Goal: Find specific page/section: Find specific page/section

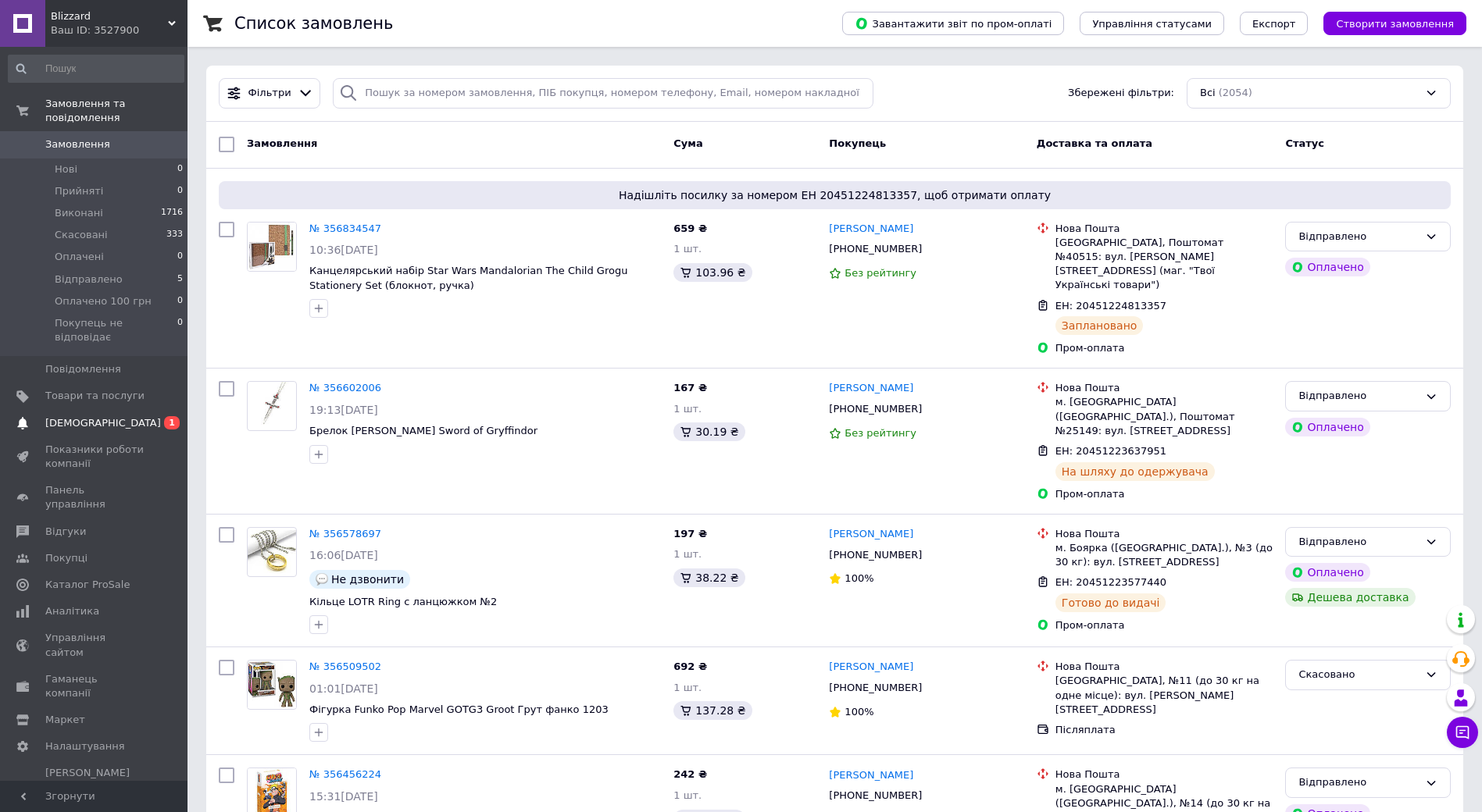
click at [102, 416] on span "[DEMOGRAPHIC_DATA]" at bounding box center [103, 423] width 116 height 14
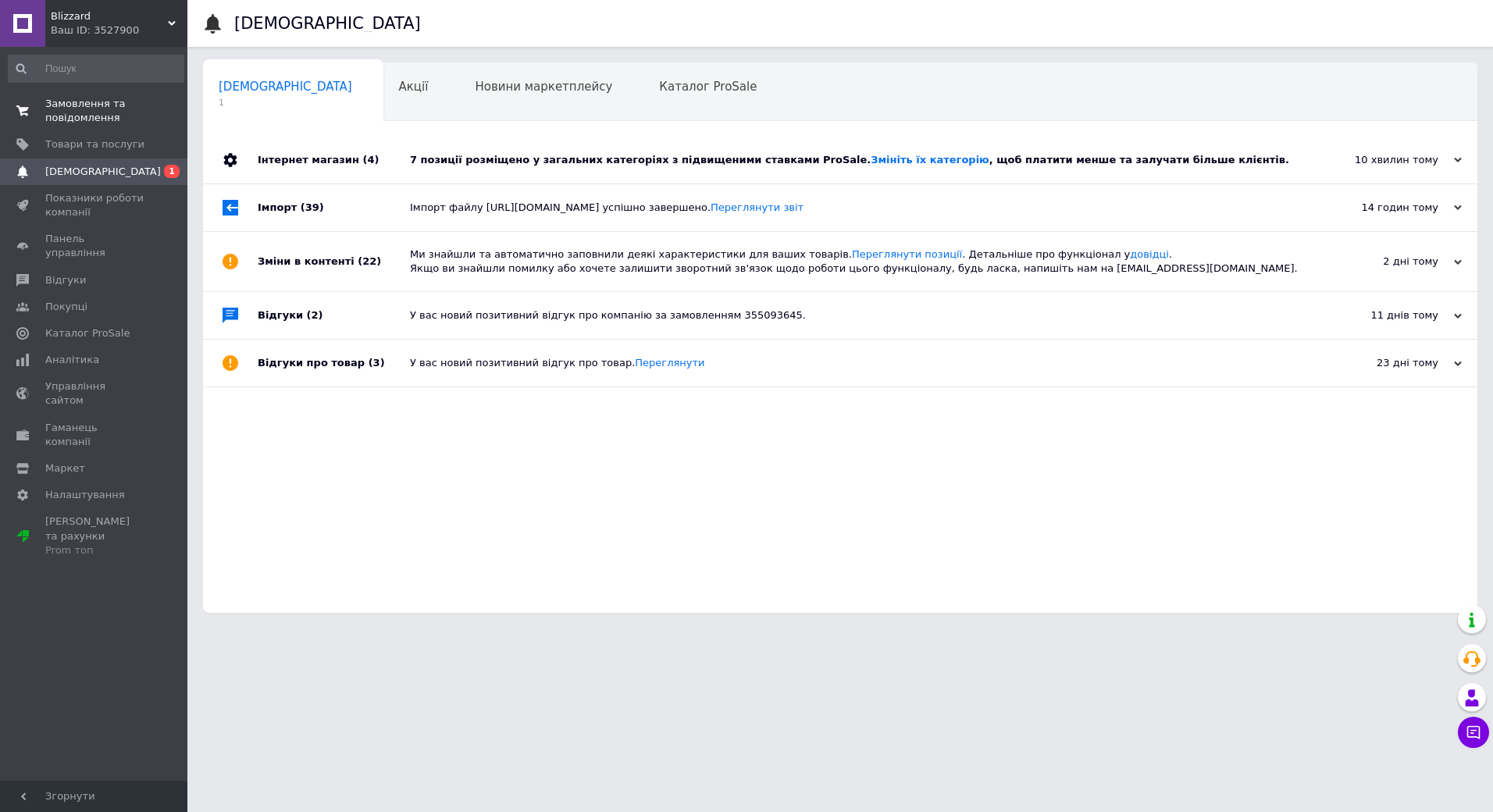
click at [70, 110] on span "Замовлення та повідомлення" at bounding box center [94, 111] width 99 height 28
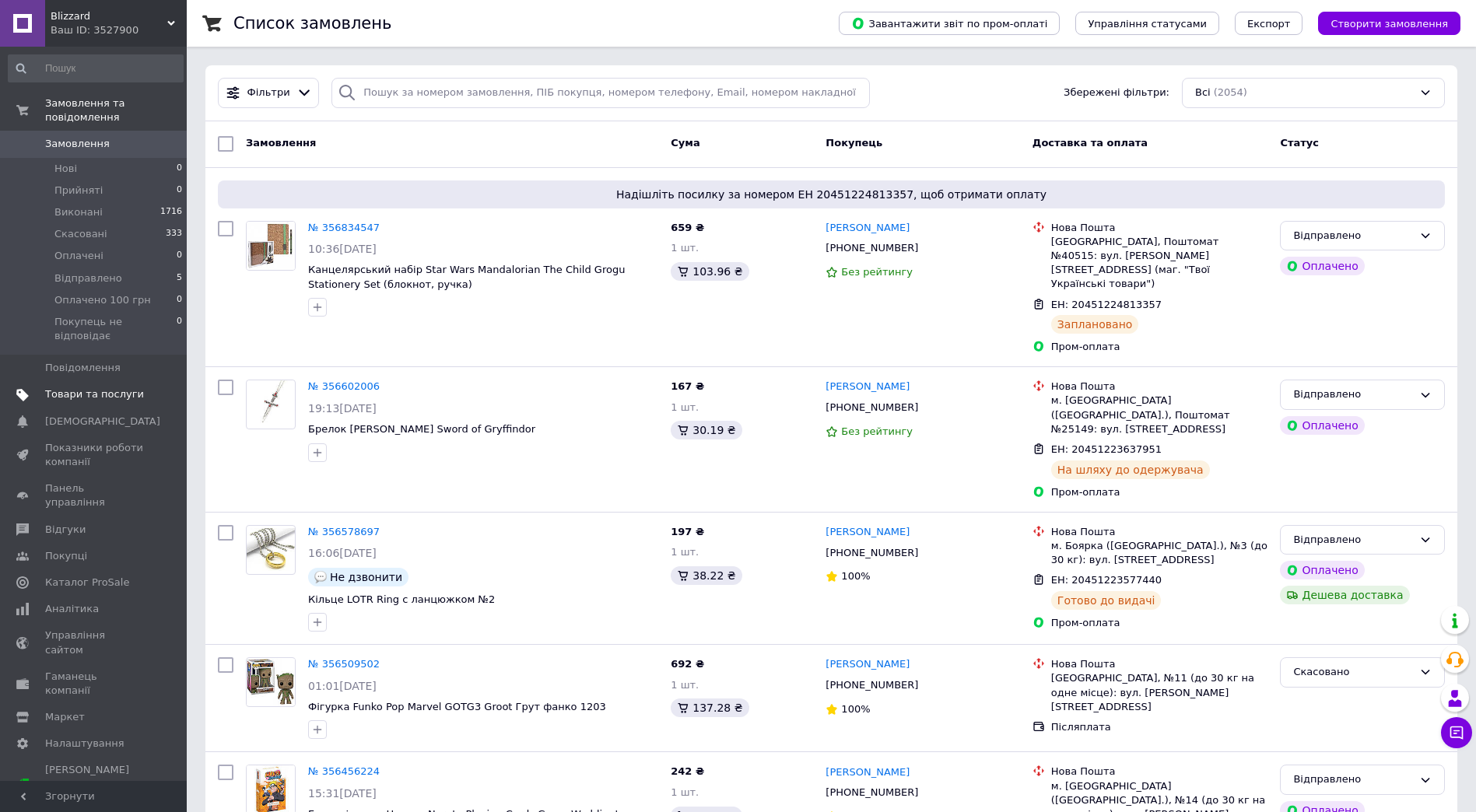
click at [74, 388] on span "Товари та послуги" at bounding box center [93, 395] width 98 height 14
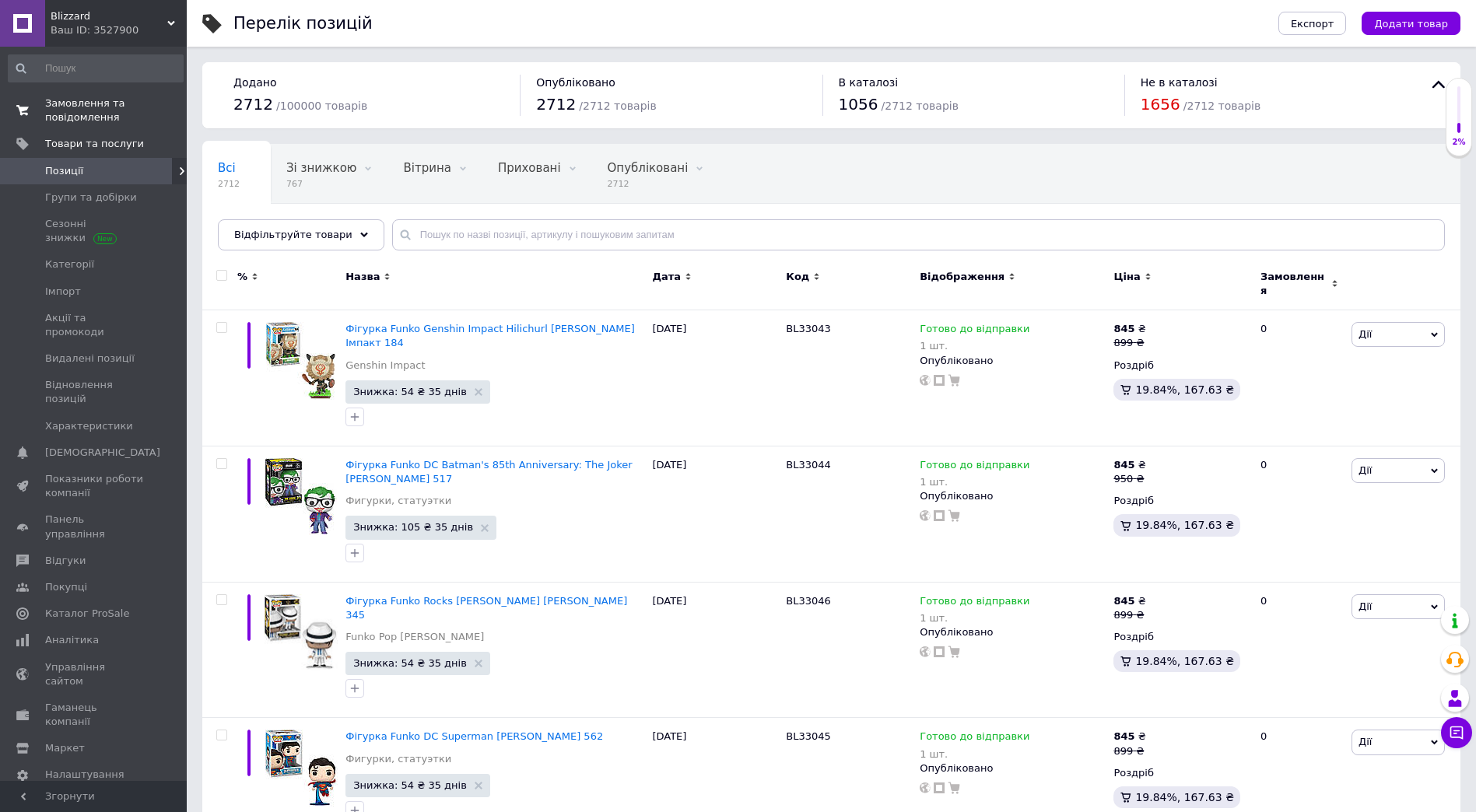
click at [71, 118] on span "Замовлення та повідомлення" at bounding box center [93, 110] width 98 height 28
